Goal: Task Accomplishment & Management: Use online tool/utility

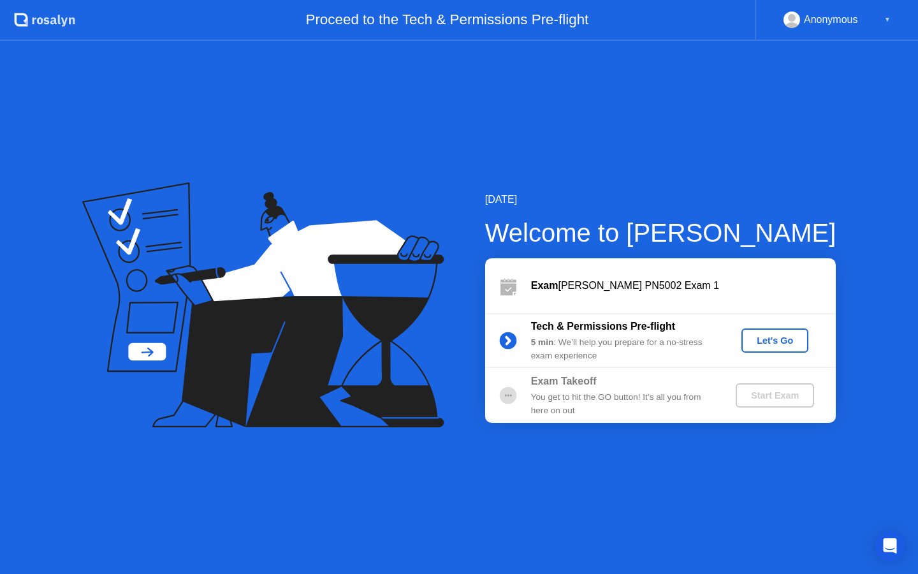
click at [662, 497] on div "[DATE] Welcome to [PERSON_NAME] Exam [PERSON_NAME] PN5002 Exam 1 Tech & Permiss…" at bounding box center [459, 307] width 918 height 533
click at [783, 340] on div "Let's Go" at bounding box center [775, 340] width 57 height 10
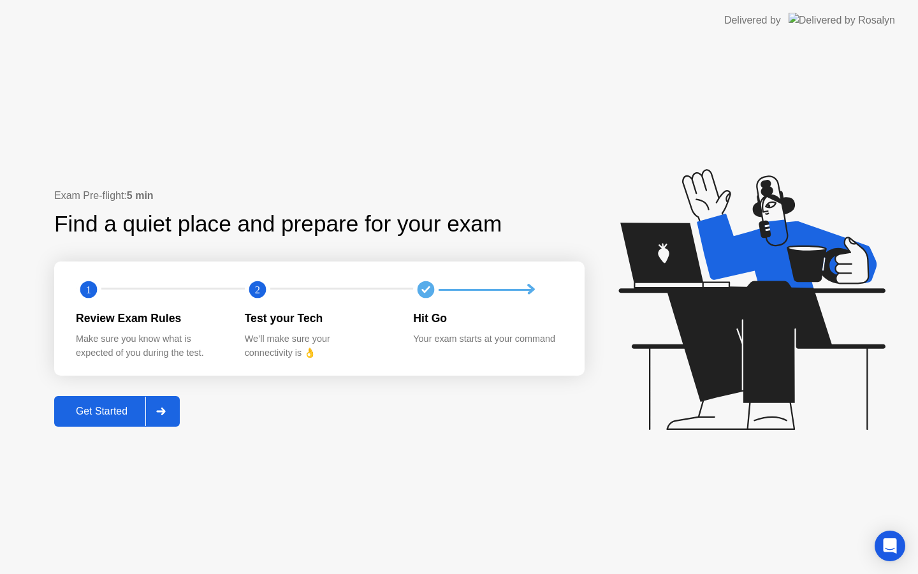
click at [89, 406] on div "Get Started" at bounding box center [101, 410] width 87 height 11
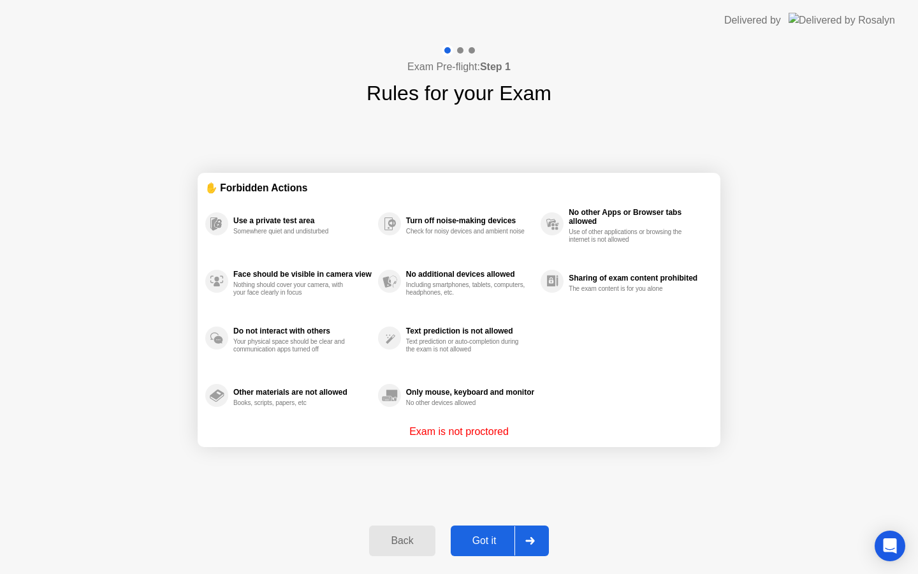
click at [476, 546] on div "Got it" at bounding box center [485, 540] width 60 height 11
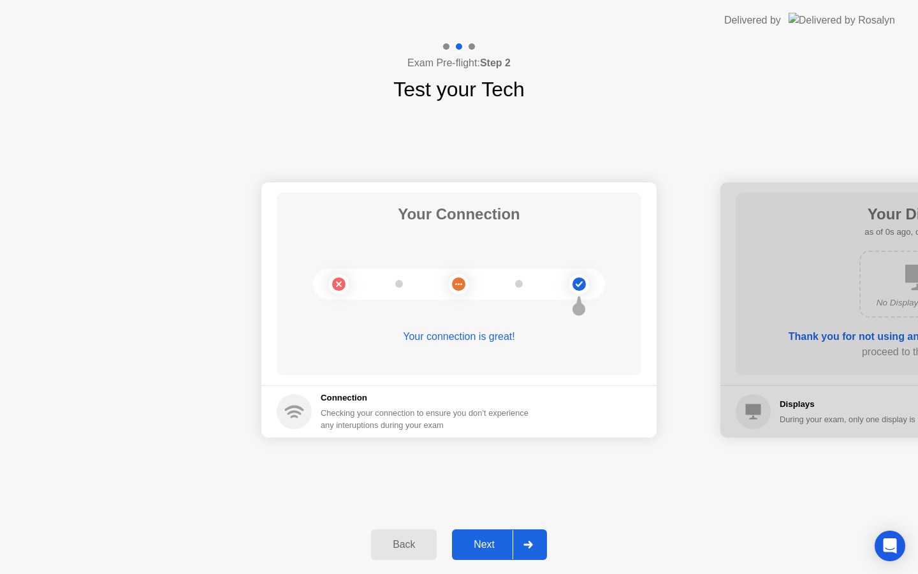
click at [492, 541] on div "Next" at bounding box center [484, 544] width 57 height 11
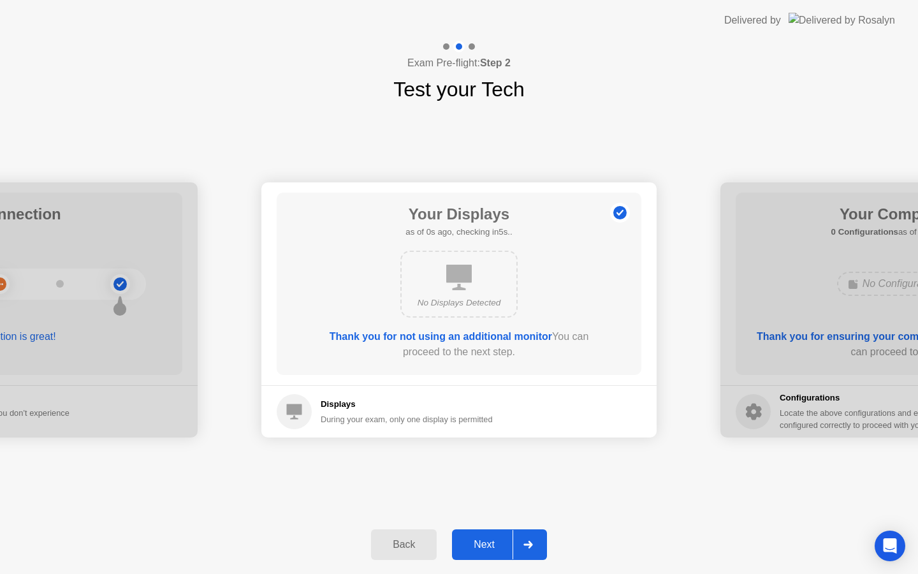
click at [535, 542] on div at bounding box center [528, 544] width 31 height 29
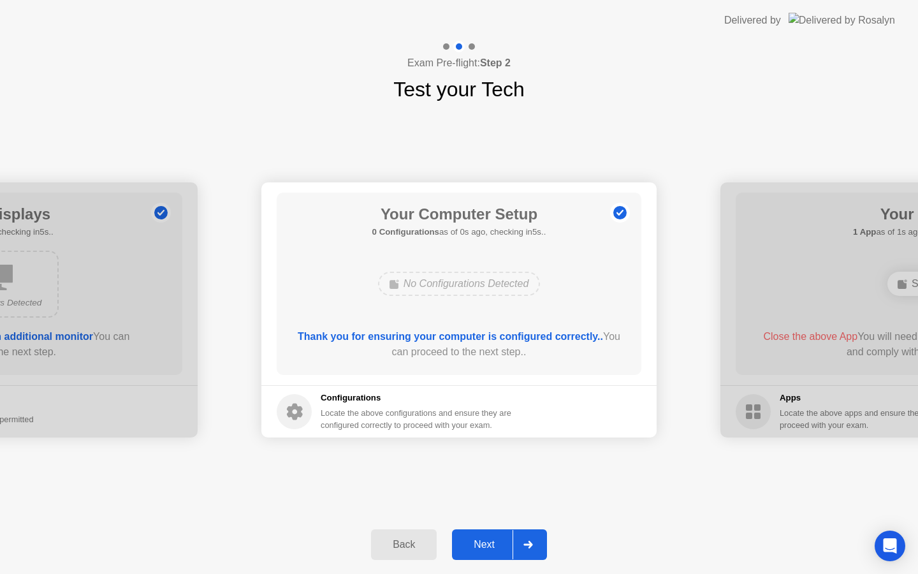
click at [535, 542] on div at bounding box center [528, 544] width 31 height 29
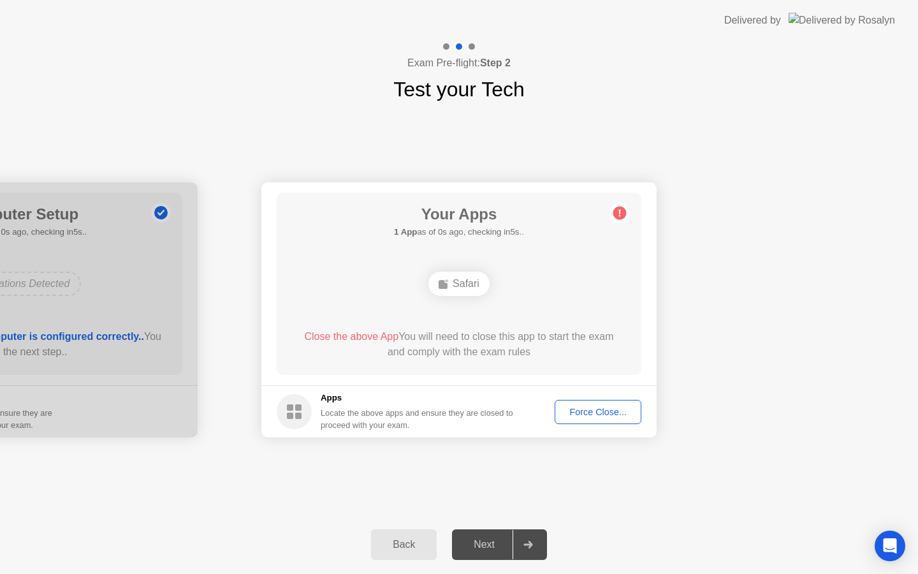
click at [535, 542] on div at bounding box center [528, 544] width 31 height 29
click at [481, 543] on div "Next" at bounding box center [484, 544] width 57 height 11
click at [539, 542] on div at bounding box center [528, 544] width 31 height 29
click at [476, 544] on div "Next" at bounding box center [484, 544] width 57 height 11
click at [632, 414] on div "Force Close..." at bounding box center [598, 412] width 78 height 10
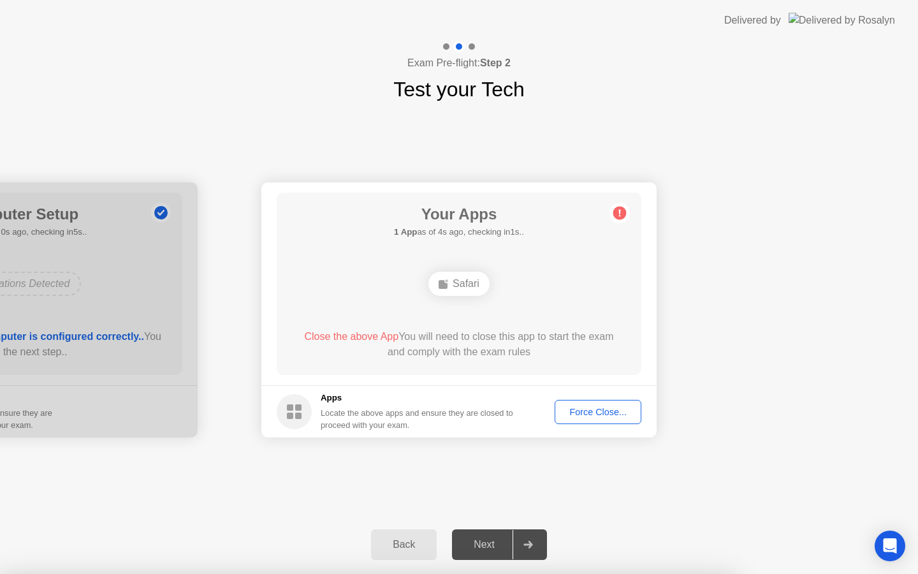
click at [497, 539] on div "Next" at bounding box center [484, 544] width 57 height 11
click at [560, 407] on div "Force Close..." at bounding box center [598, 412] width 78 height 10
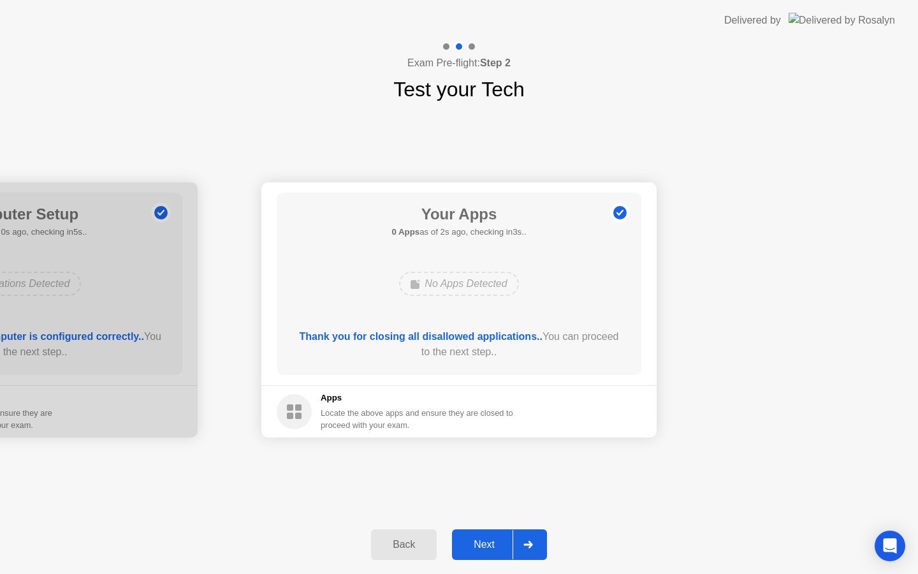
click at [483, 543] on div "Next" at bounding box center [484, 544] width 57 height 11
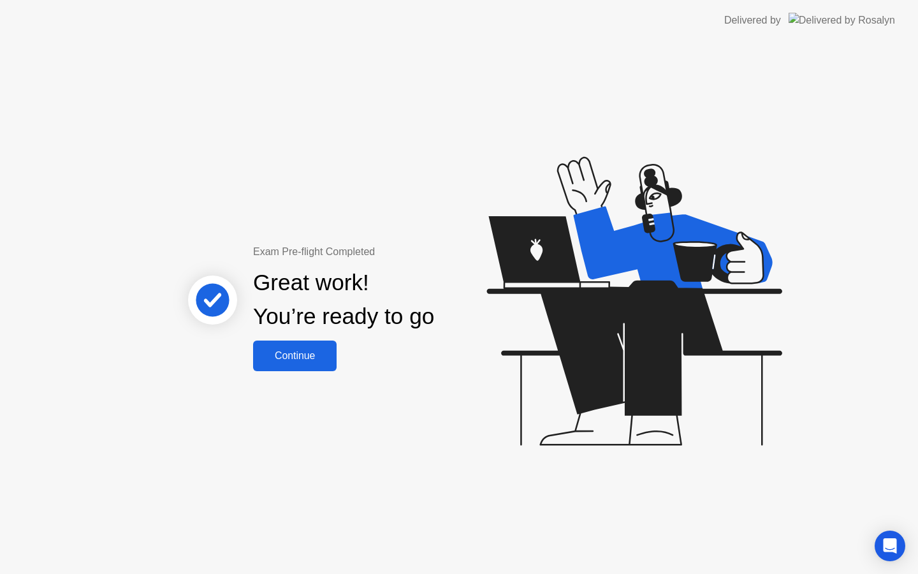
click at [289, 358] on div "Continue" at bounding box center [295, 355] width 76 height 11
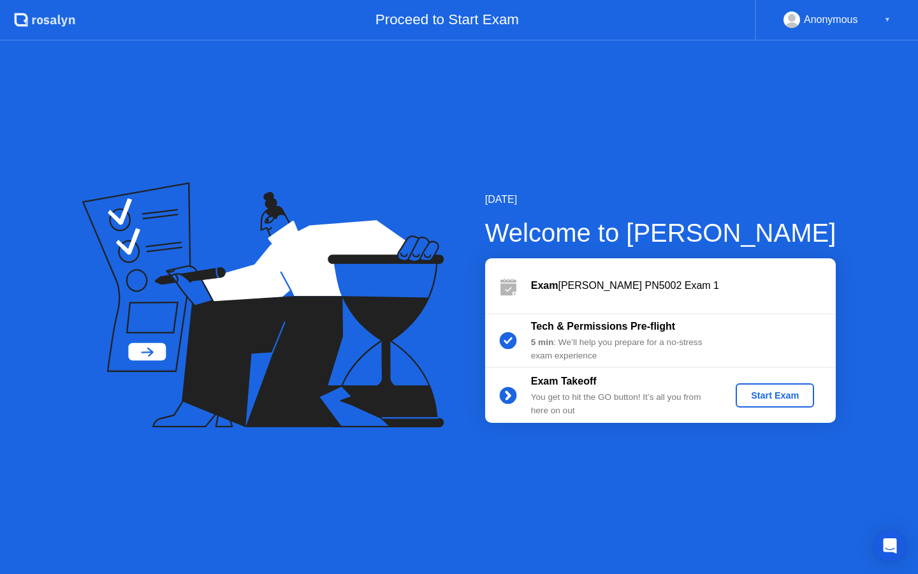
click at [772, 393] on div "Start Exam" at bounding box center [775, 395] width 68 height 10
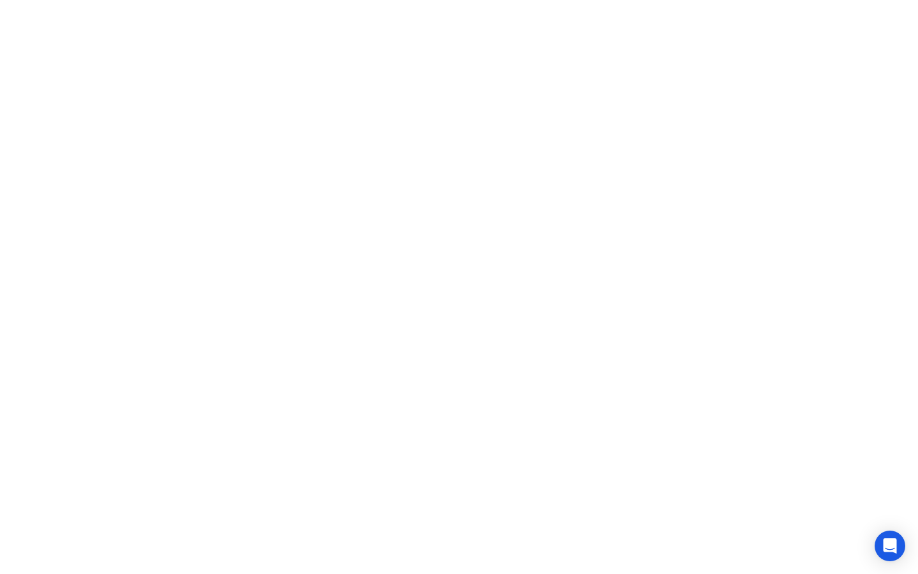
click iframe
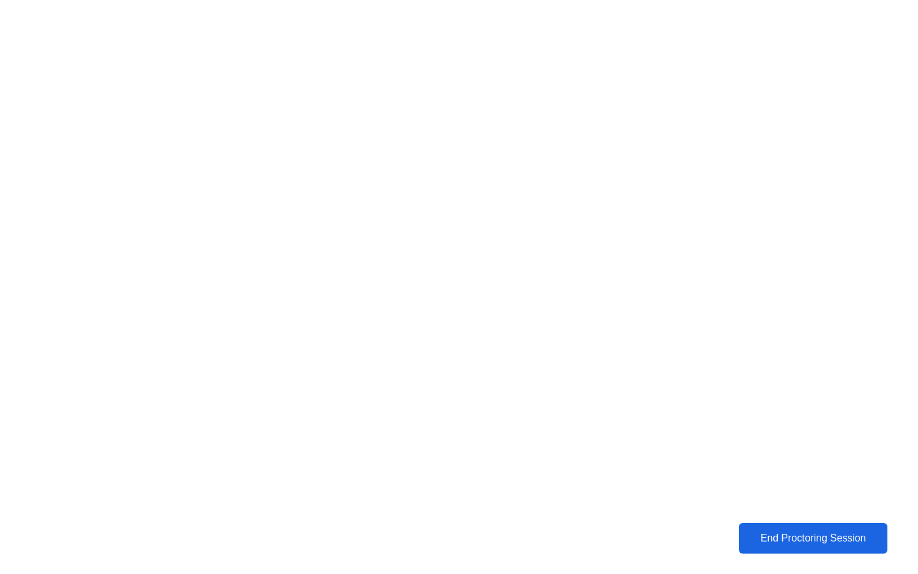
click at [806, 535] on div "End Proctoring Session" at bounding box center [813, 537] width 142 height 11
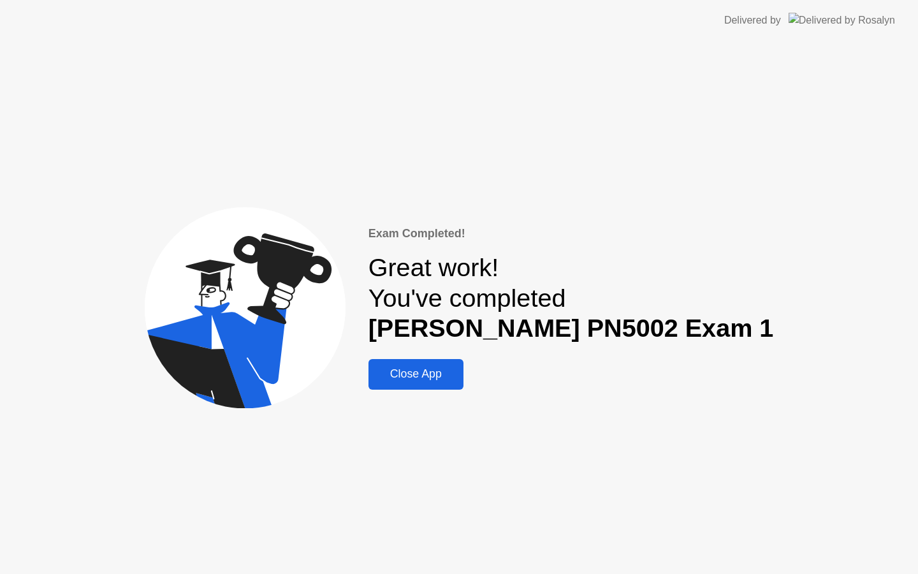
click at [443, 385] on button "Close App" at bounding box center [415, 374] width 95 height 31
